Goal: Transaction & Acquisition: Purchase product/service

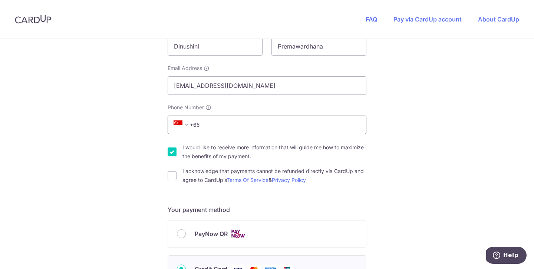
type input "98724662"
select select "65"
type input "187947"
type input "[STREET_ADDRESS]"
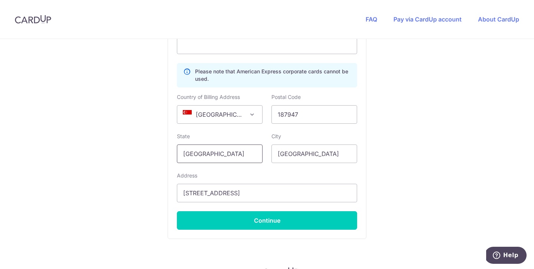
scroll to position [482, 0]
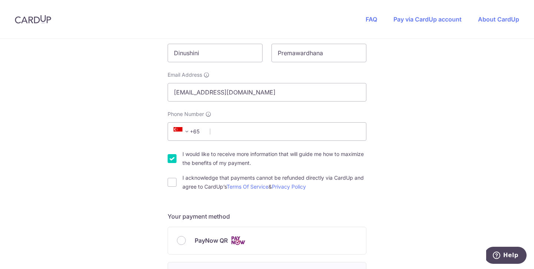
scroll to position [183, 0]
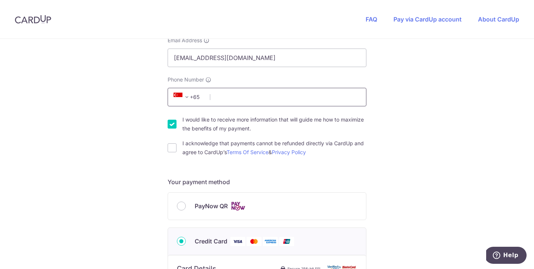
click at [235, 100] on input "Phone Number" at bounding box center [267, 97] width 199 height 19
type input "98724662"
click at [113, 205] on div "You are paying HEI HOMES PTE LTD HEI HOMES PTE LTD uses CardUp to accept paymen…" at bounding box center [267, 233] width 534 height 754
click at [171, 148] on input "I acknowledge that payments cannot be refunded directly via CardUp and agree to…" at bounding box center [172, 147] width 9 height 9
checkbox input "true"
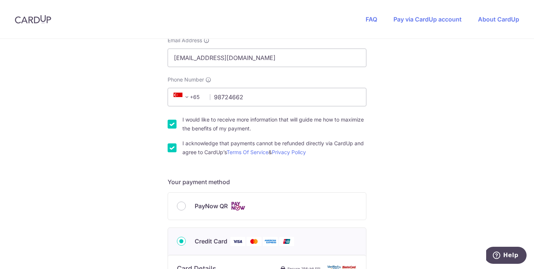
click at [168, 123] on input "I would like to receive more information that will guide me how to maximize the…" at bounding box center [172, 124] width 9 height 9
checkbox input "false"
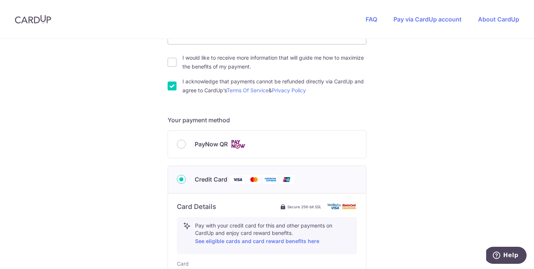
scroll to position [252, 0]
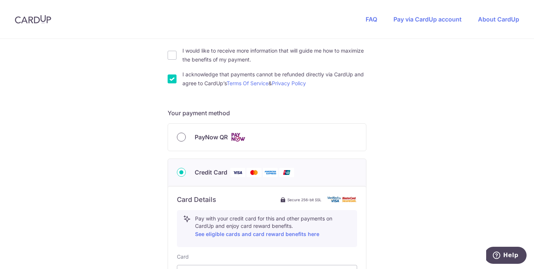
click at [182, 139] on input "PayNow QR" at bounding box center [181, 137] width 9 height 9
radio input "true"
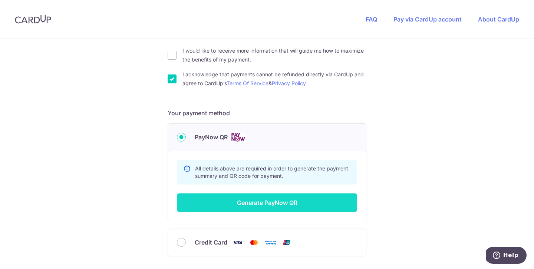
click at [241, 204] on button "Generate PayNow QR" at bounding box center [267, 203] width 180 height 19
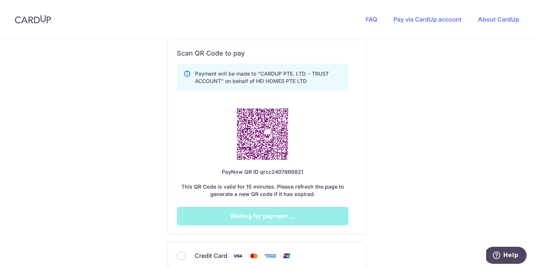
scroll to position [465, 0]
